Goal: Find specific fact: Find specific fact

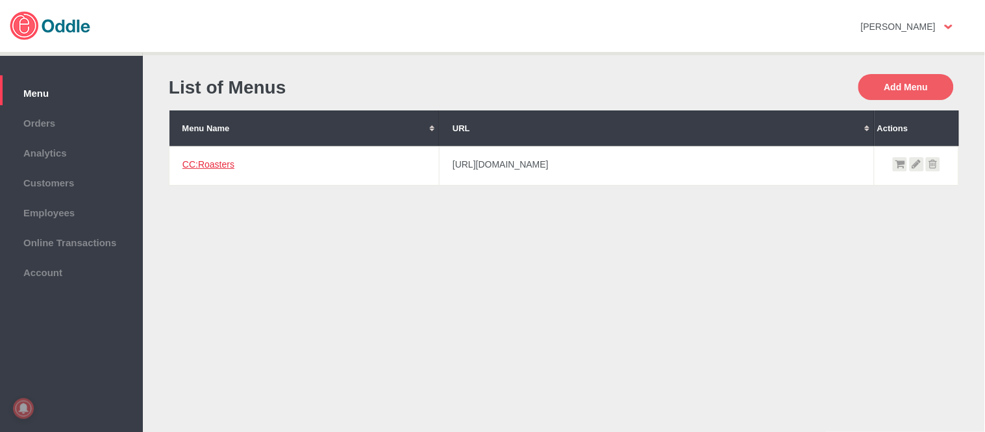
click at [213, 159] on link "CC:Roasters" at bounding box center [208, 164] width 52 height 10
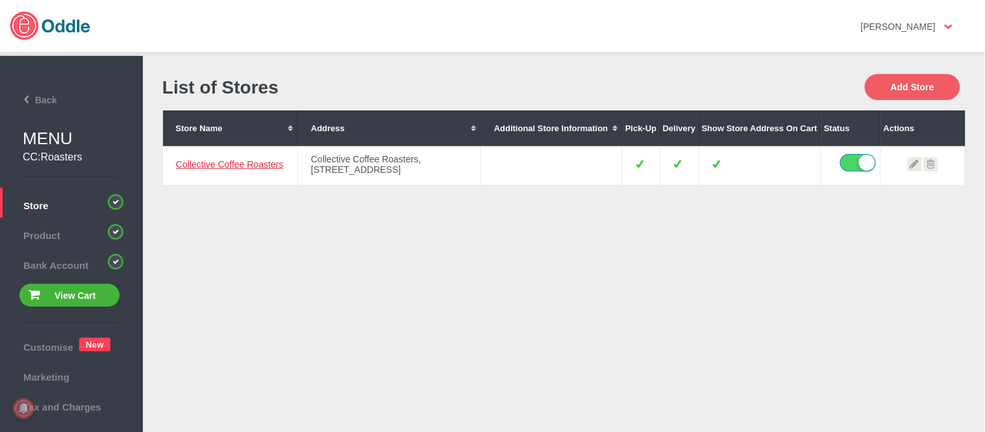
click at [261, 169] on link "Collective Coffee Roasters" at bounding box center [229, 164] width 107 height 10
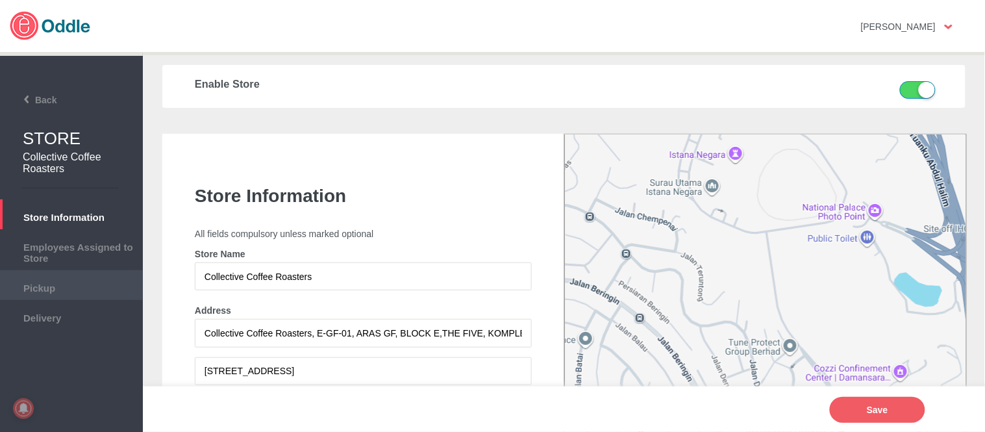
click at [69, 292] on li "Pickup" at bounding box center [71, 285] width 143 height 30
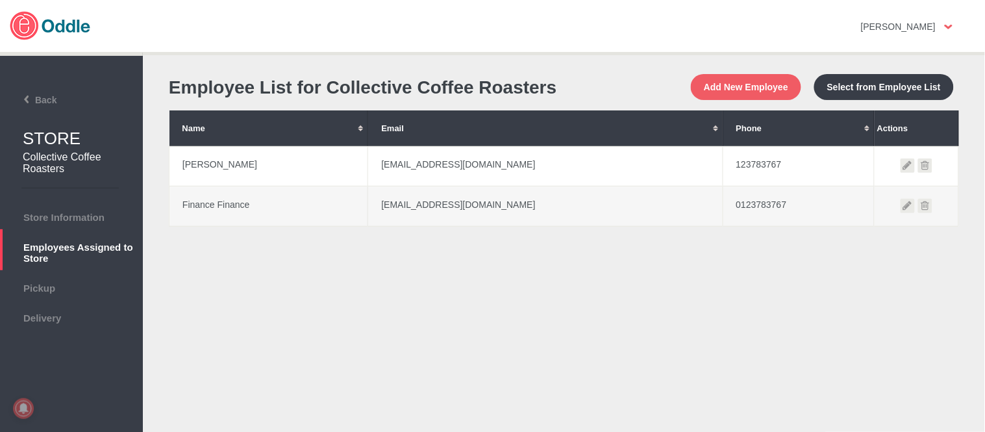
click at [740, 186] on td "123783767" at bounding box center [798, 166] width 151 height 40
copy td "123783767"
click at [752, 221] on td "0123783767" at bounding box center [798, 206] width 151 height 40
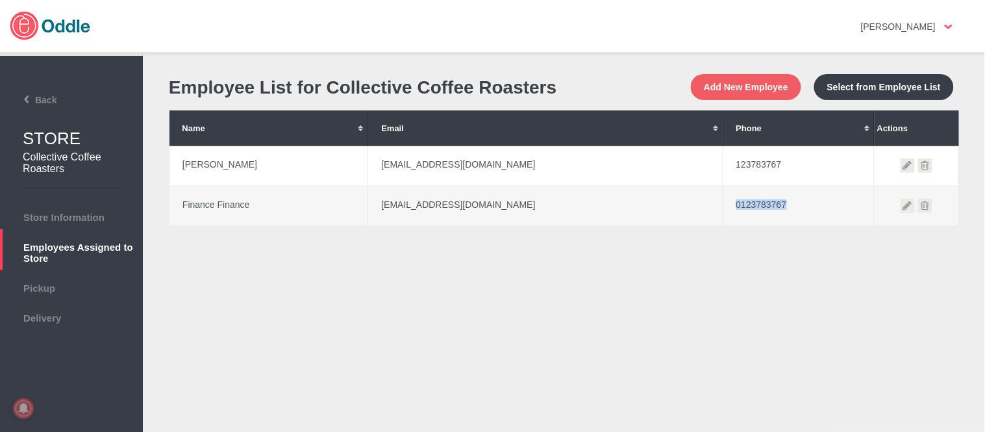
copy td "0123783767"
